Goal: Information Seeking & Learning: Learn about a topic

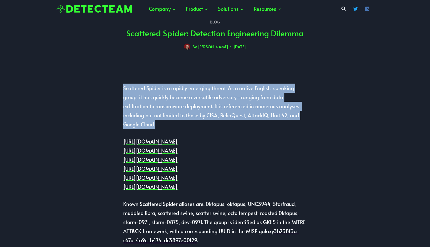
click at [174, 127] on p "Scattered Spider is a rapidly emerging threat. As a native English-speaking gro…" at bounding box center [215, 106] width 184 height 45
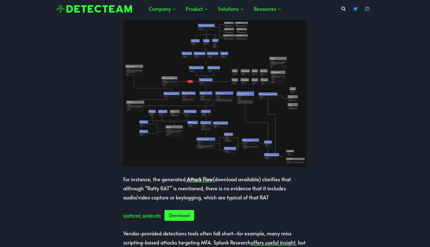
scroll to position [287, 0]
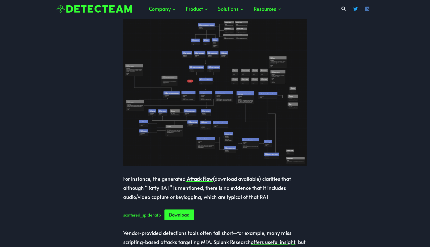
click at [212, 117] on img at bounding box center [215, 92] width 184 height 147
click at [103, 10] on img at bounding box center [94, 9] width 75 height 8
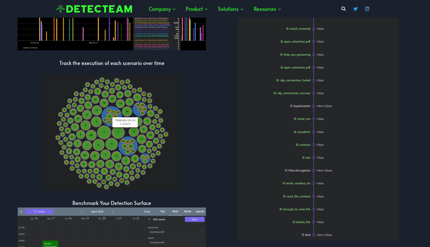
scroll to position [921, 0]
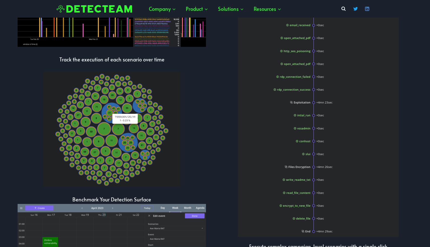
click at [413, 172] on div at bounding box center [318, 112] width 199 height 248
click at [107, 129] on img at bounding box center [111, 129] width 137 height 115
click at [211, 133] on div "Choose from our extensive content library, use AI to create one or build your o…" at bounding box center [112, 83] width 199 height 505
click at [223, 144] on div at bounding box center [318, 112] width 199 height 248
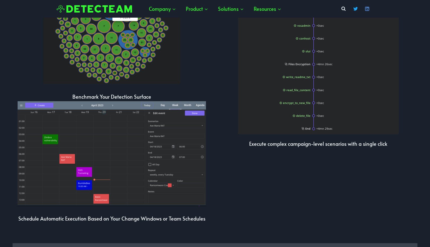
scroll to position [1039, 0]
